Goal: Task Accomplishment & Management: Complete application form

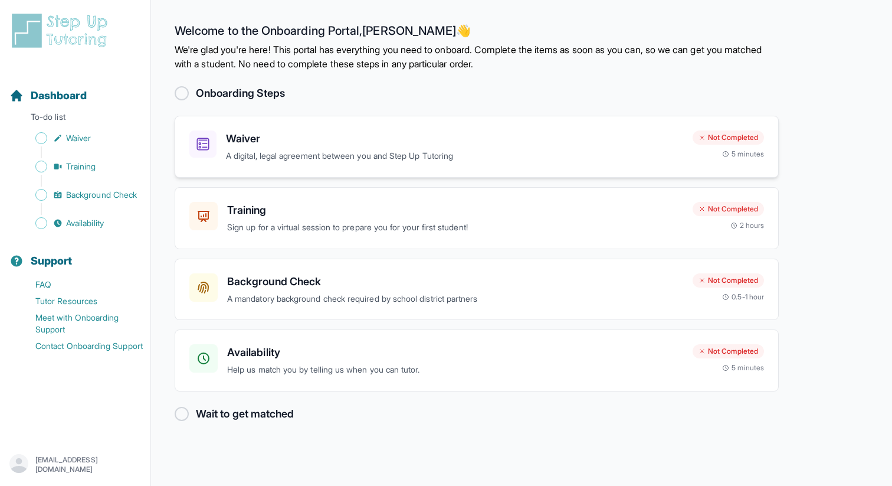
click at [713, 156] on div "Not Completed 5 minutes" at bounding box center [728, 144] width 71 height 28
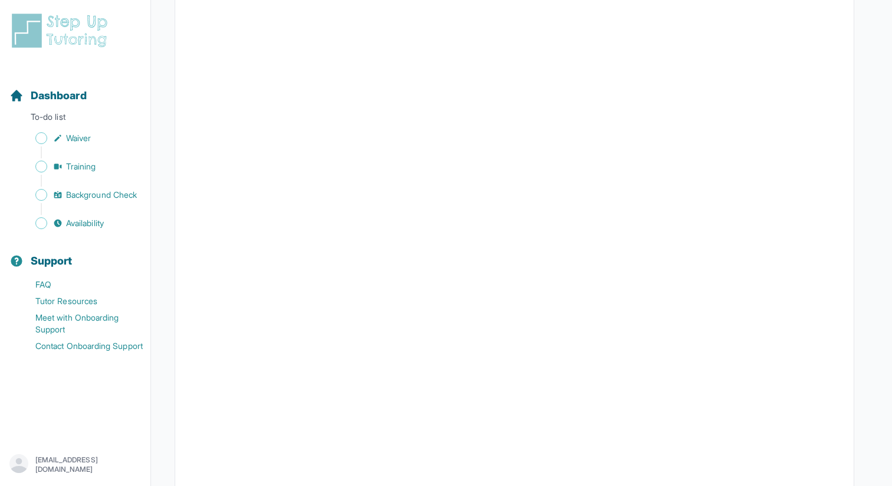
scroll to position [2077, 0]
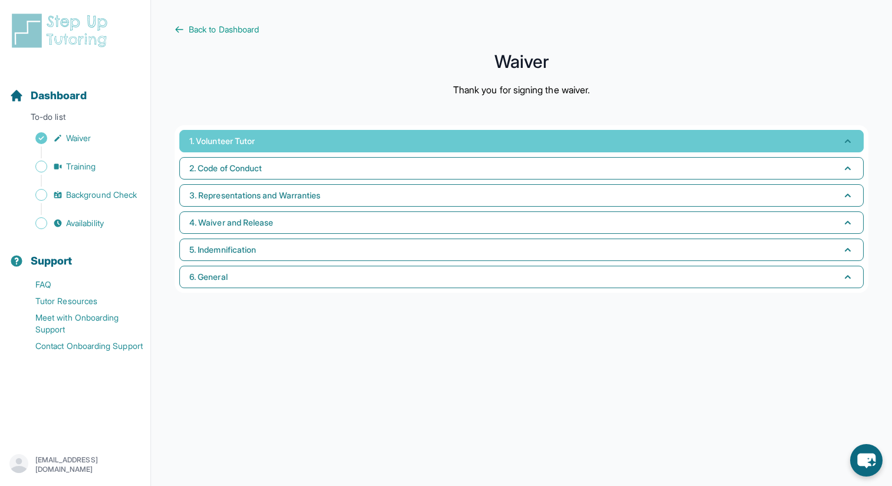
click at [296, 139] on button "1. Volunteer Tutor" at bounding box center [521, 141] width 685 height 22
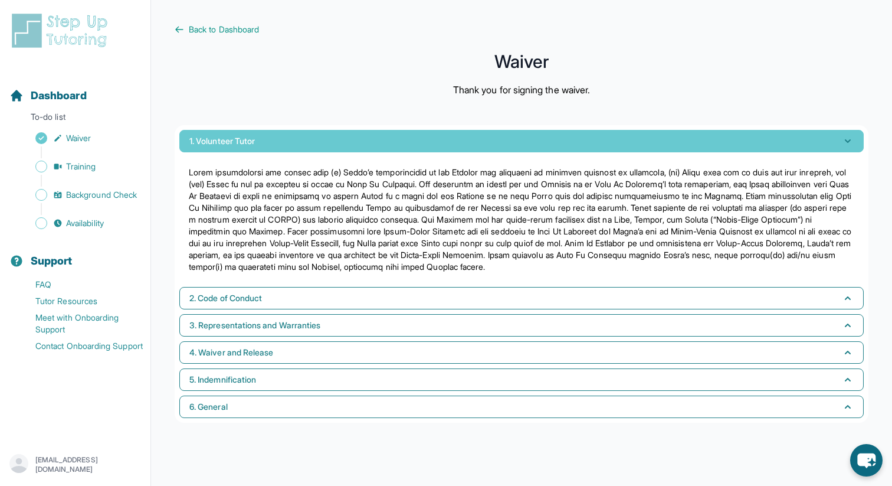
click at [296, 139] on button "1. Volunteer Tutor" at bounding box center [521, 141] width 685 height 22
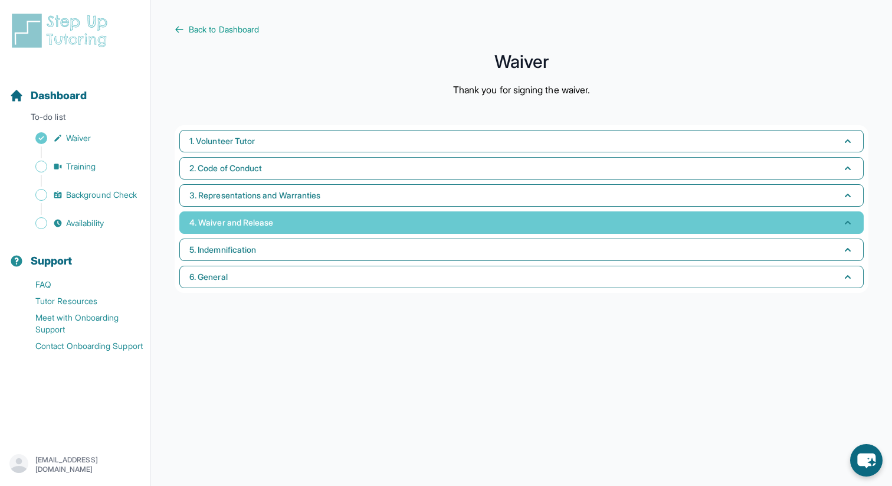
click at [303, 227] on button "4. Waiver and Release" at bounding box center [521, 222] width 685 height 22
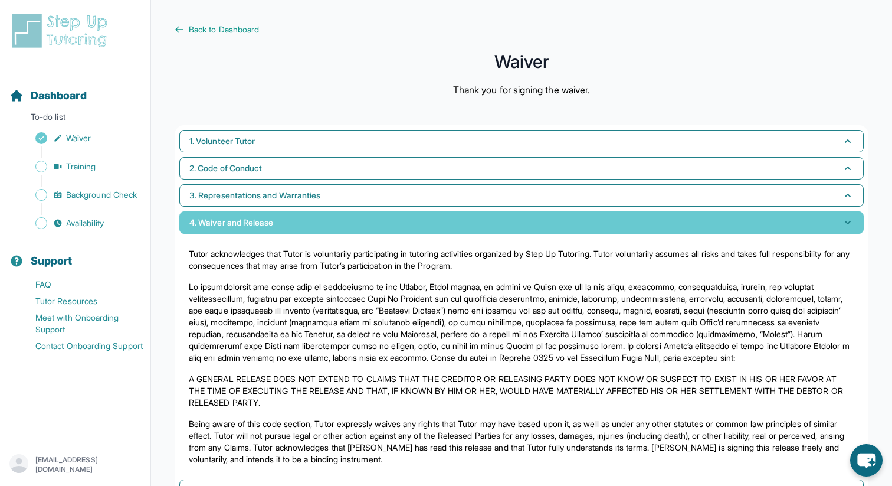
click at [303, 227] on button "4. Waiver and Release" at bounding box center [521, 222] width 685 height 22
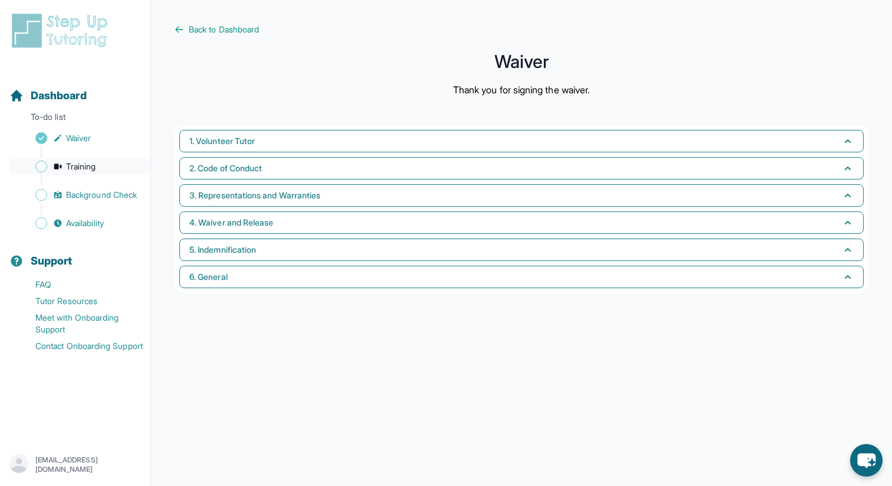
click at [105, 168] on link "Training" at bounding box center [79, 166] width 141 height 17
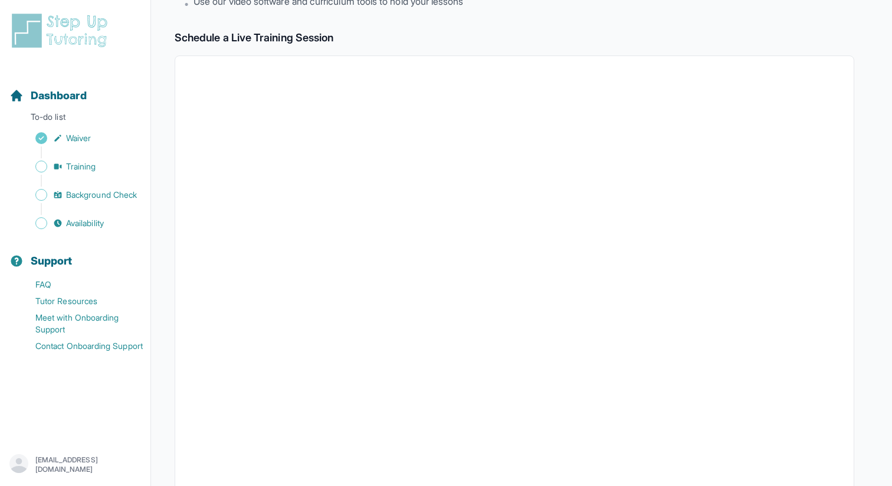
scroll to position [163, 0]
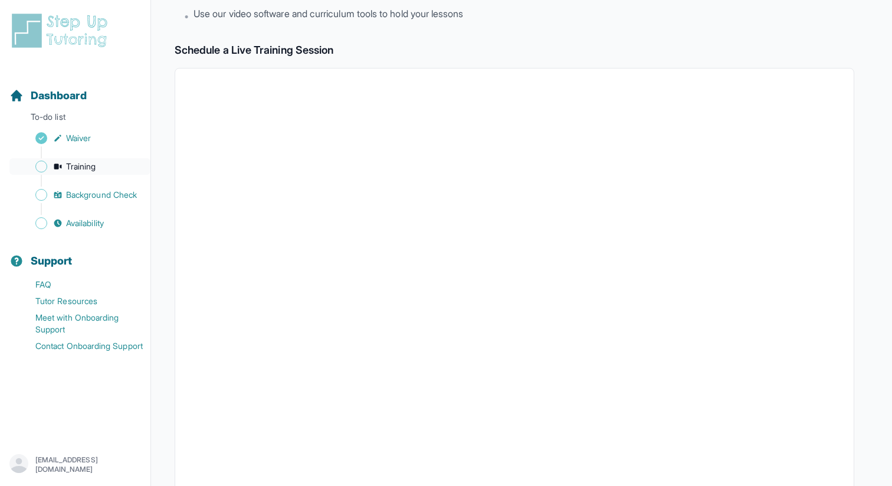
click at [88, 165] on span "Training" at bounding box center [81, 167] width 30 height 12
click at [103, 191] on span "Background Check" at bounding box center [101, 195] width 71 height 12
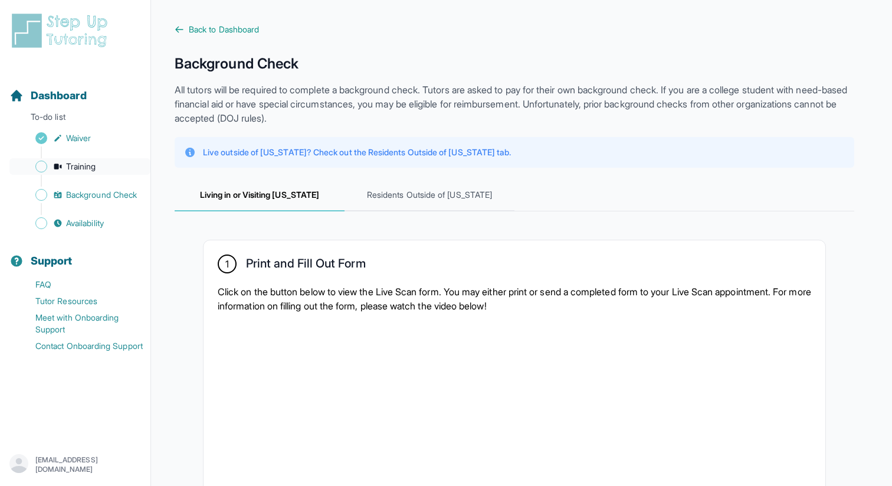
click at [86, 165] on span "Training" at bounding box center [81, 167] width 30 height 12
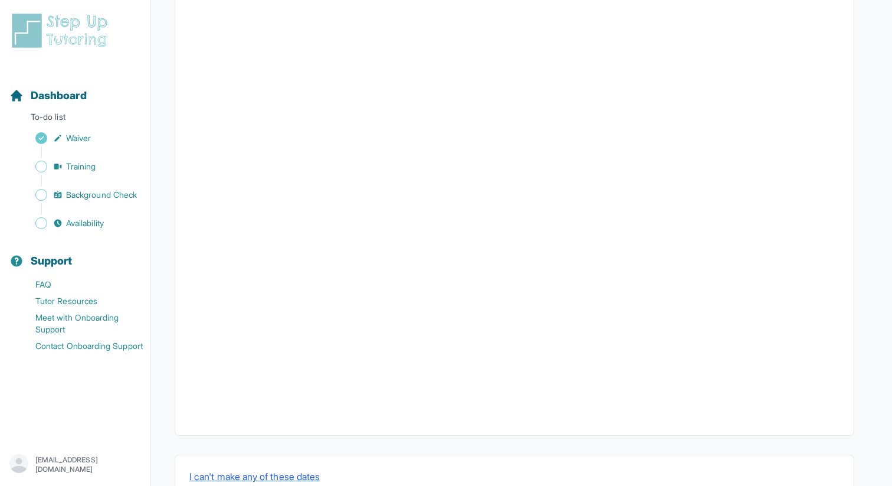
scroll to position [345, 0]
click at [103, 199] on span "Background Check" at bounding box center [101, 195] width 71 height 12
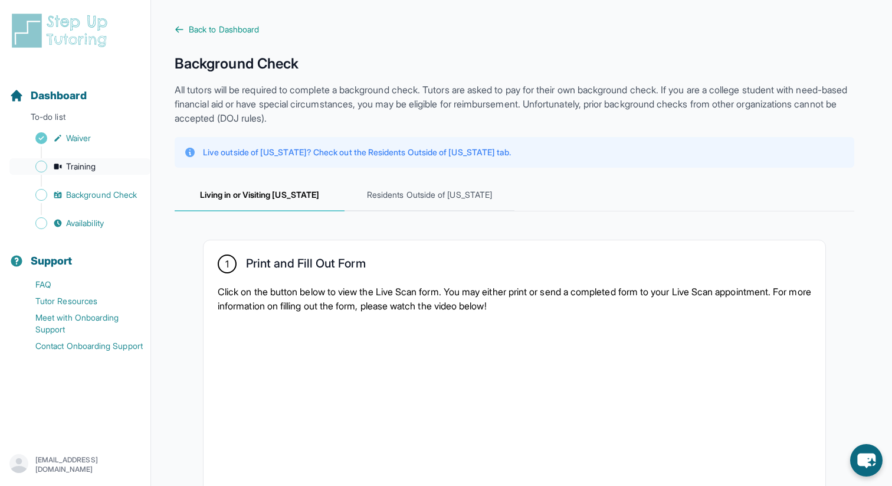
click at [77, 166] on span "Training" at bounding box center [81, 167] width 30 height 12
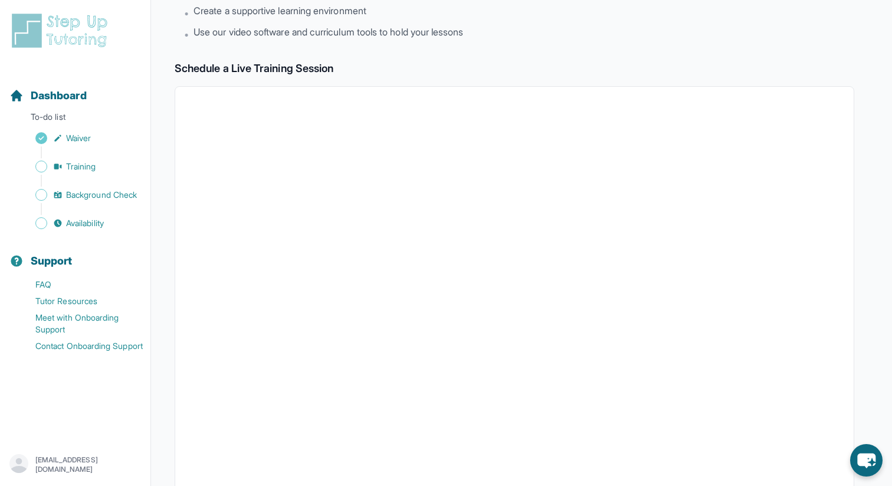
scroll to position [224, 0]
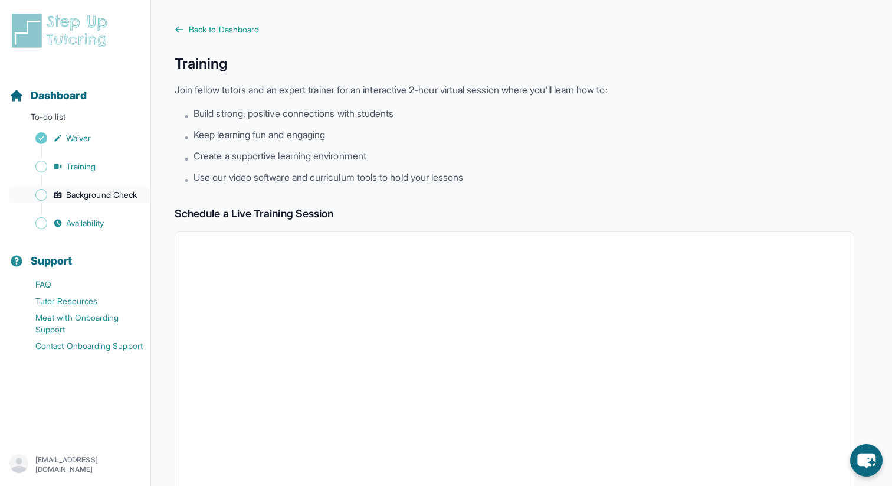
click at [82, 192] on span "Background Check" at bounding box center [101, 195] width 71 height 12
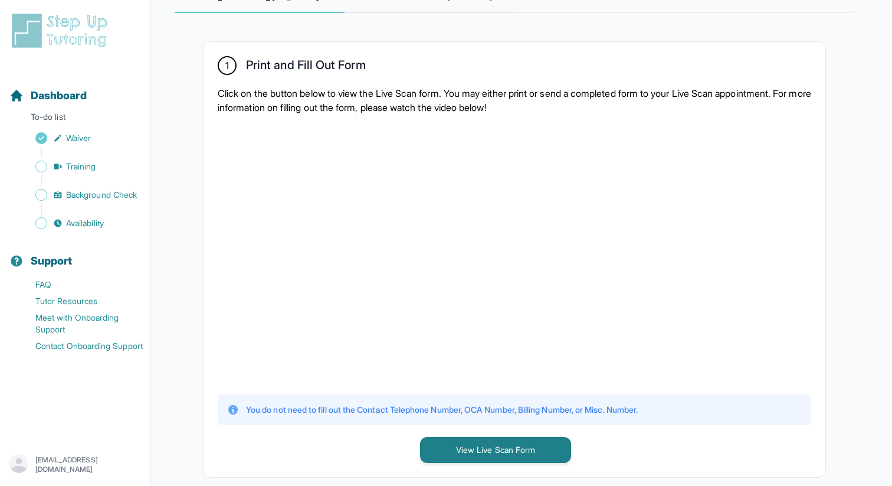
scroll to position [205, 0]
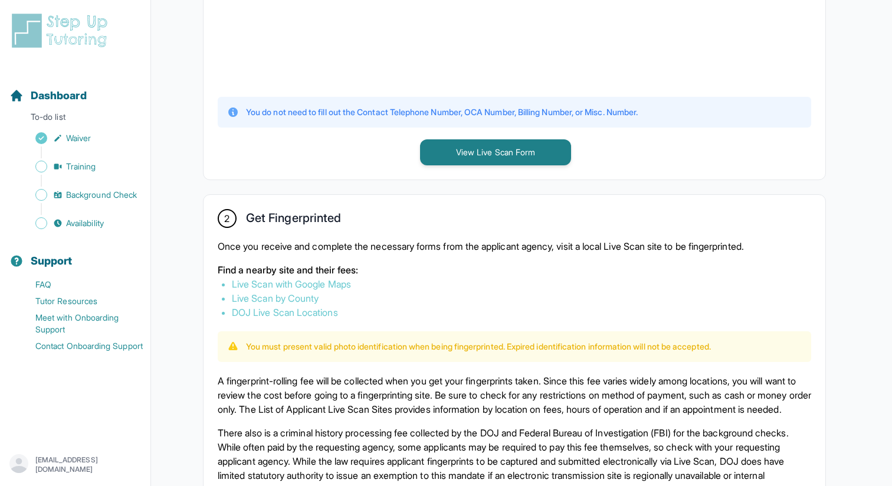
scroll to position [477, 0]
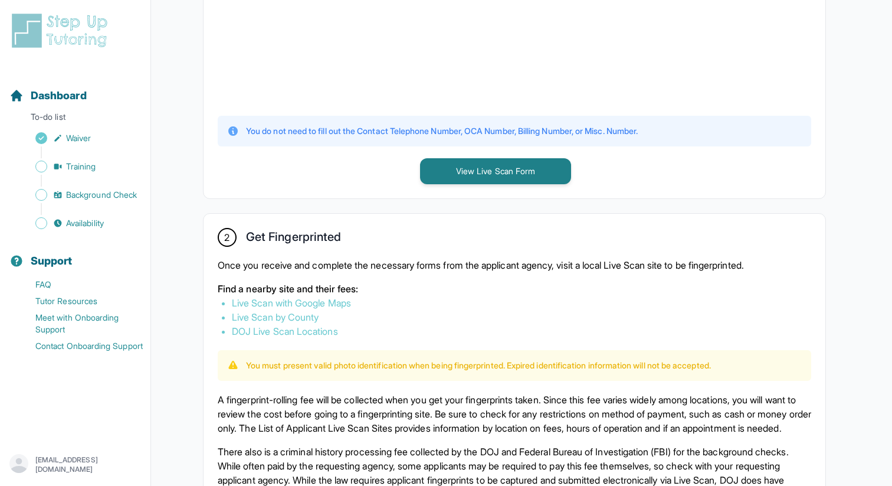
click at [539, 176] on button "View Live Scan Form" at bounding box center [495, 171] width 151 height 26
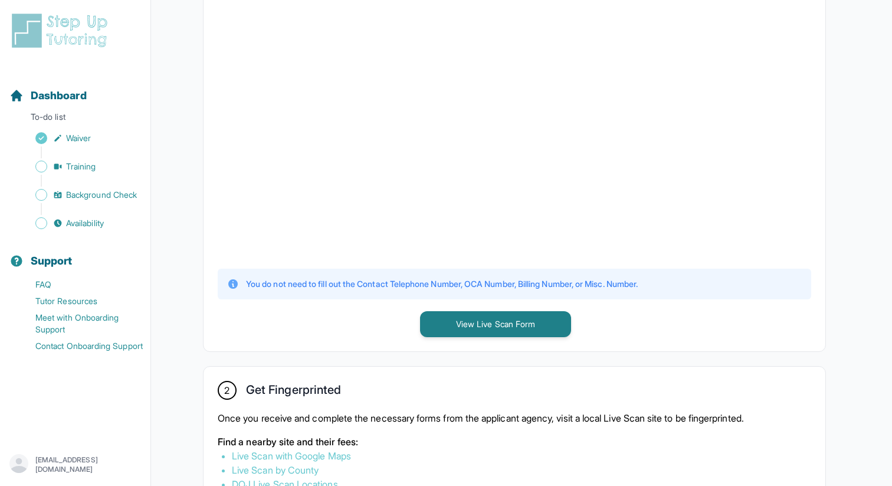
scroll to position [320, 0]
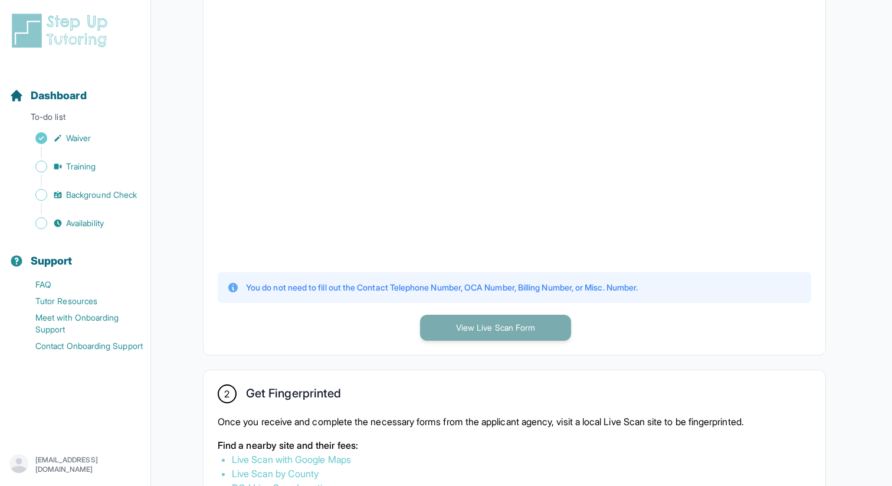
click at [455, 339] on button "View Live Scan Form" at bounding box center [495, 328] width 151 height 26
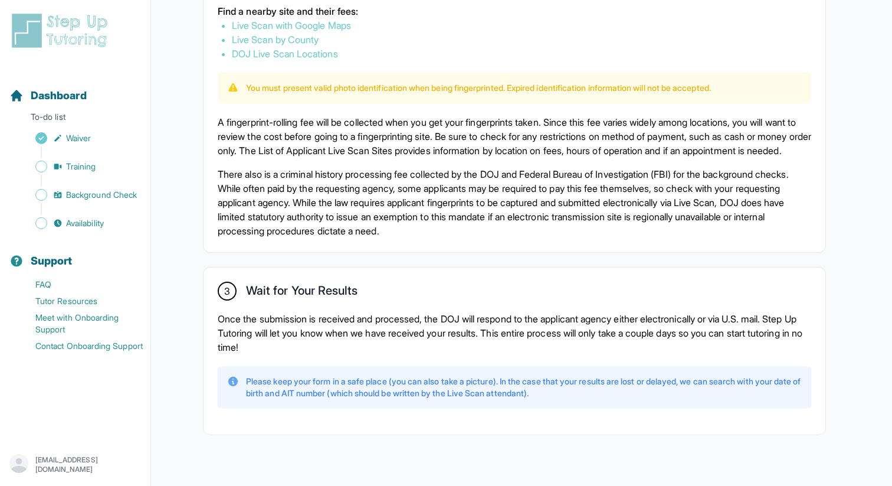
scroll to position [787, 0]
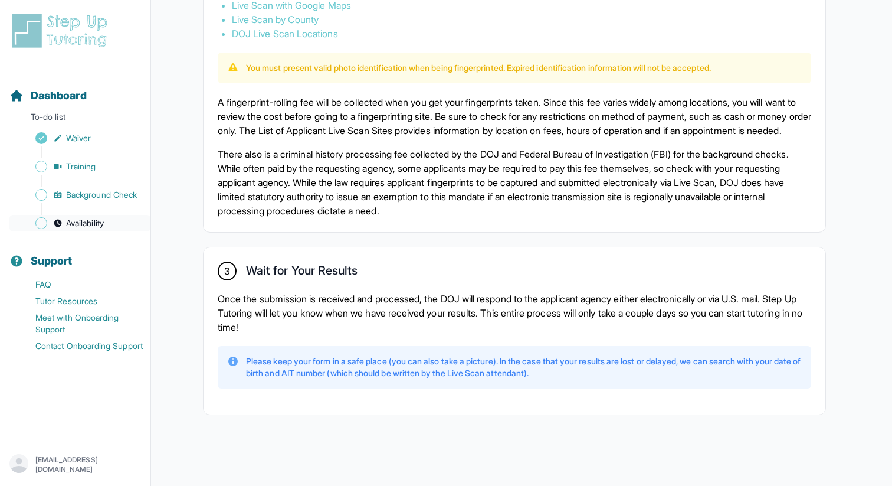
click at [87, 223] on span "Availability" at bounding box center [85, 223] width 38 height 12
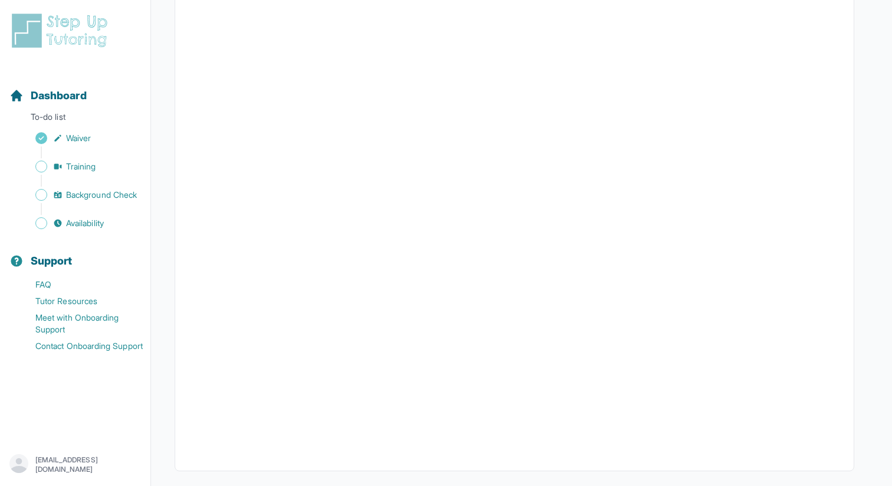
scroll to position [200, 0]
click at [77, 198] on span "Background Check" at bounding box center [101, 195] width 71 height 12
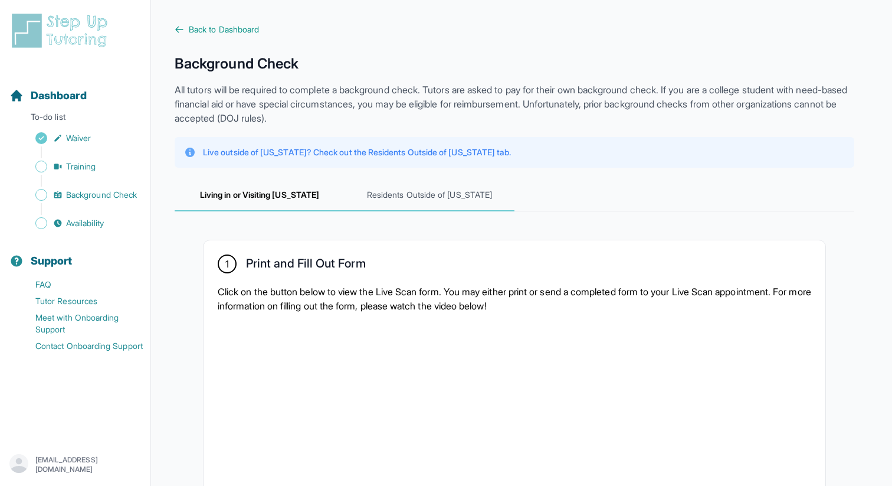
click at [447, 202] on span "Residents Outside of California" at bounding box center [430, 195] width 170 height 32
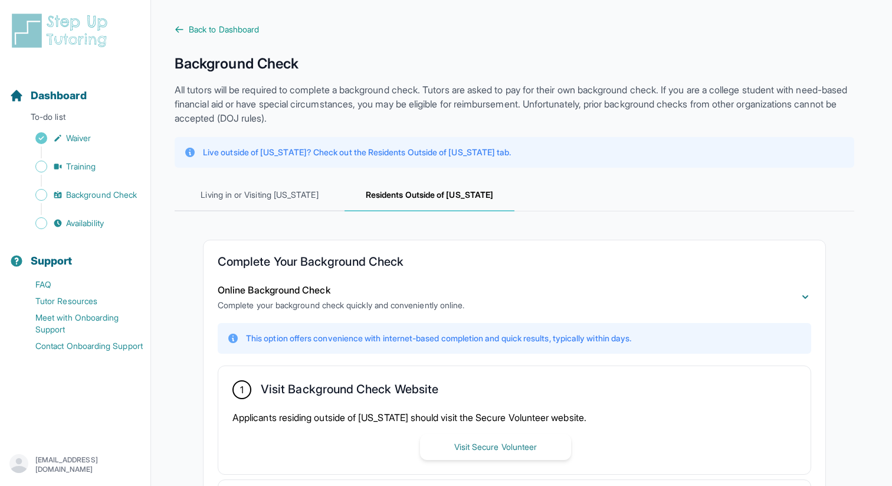
click at [297, 220] on div "Complete Your Background Check Online Background Check Complete your background…" at bounding box center [515, 459] width 680 height 497
click at [295, 203] on span "Living in or Visiting California" at bounding box center [260, 195] width 170 height 32
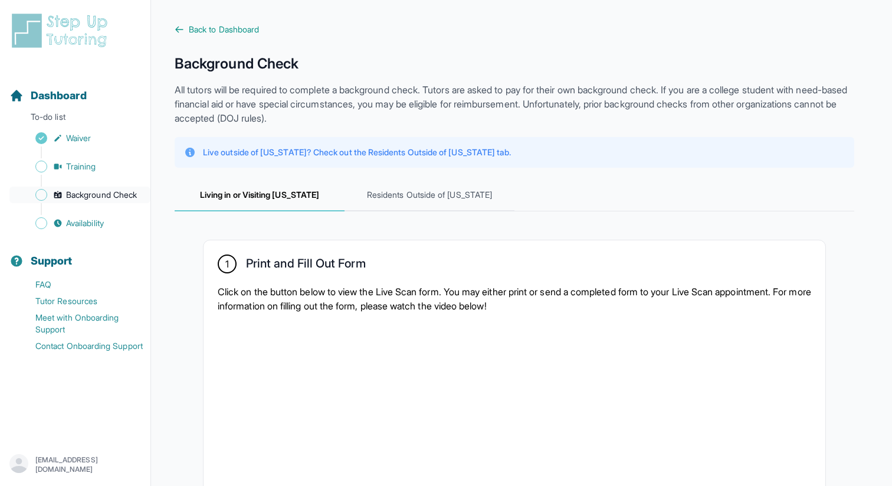
click at [107, 193] on span "Background Check" at bounding box center [101, 195] width 71 height 12
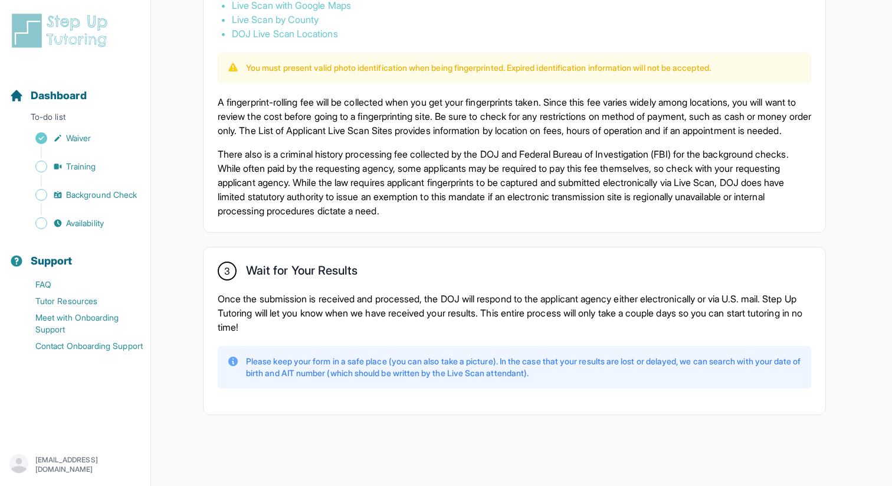
scroll to position [787, 0]
